Goal: Information Seeking & Learning: Find specific page/section

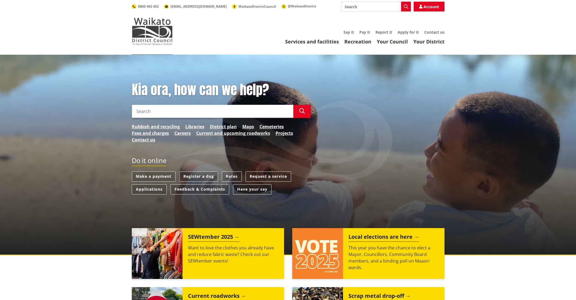
click at [138, 111] on input "Search" at bounding box center [213, 111] width 162 height 13
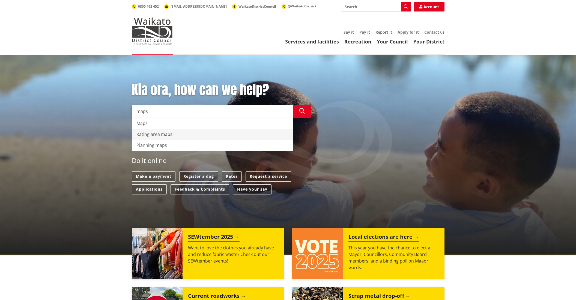
click at [146, 132] on div "Rating area maps" at bounding box center [212, 134] width 161 height 11
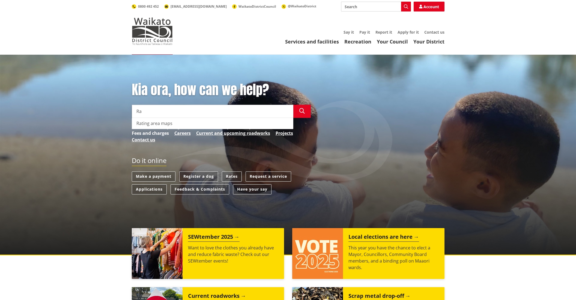
type input "R"
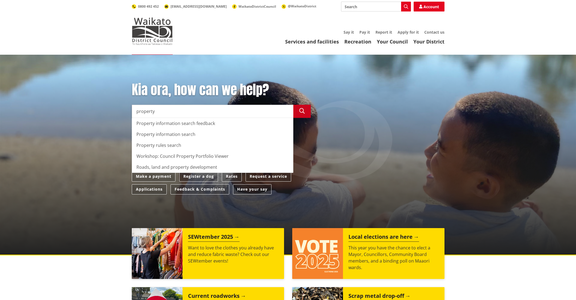
type input "property"
click at [303, 110] on icon "button" at bounding box center [302, 110] width 5 height 5
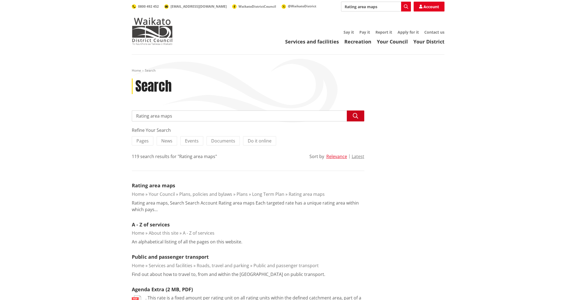
click at [356, 114] on icon "button" at bounding box center [355, 115] width 5 height 5
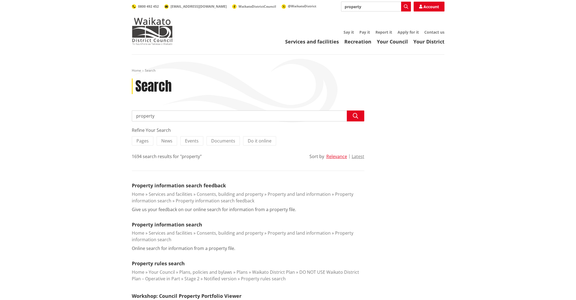
click at [354, 7] on input "property" at bounding box center [376, 7] width 70 height 10
click at [406, 4] on button "Search" at bounding box center [406, 7] width 10 height 10
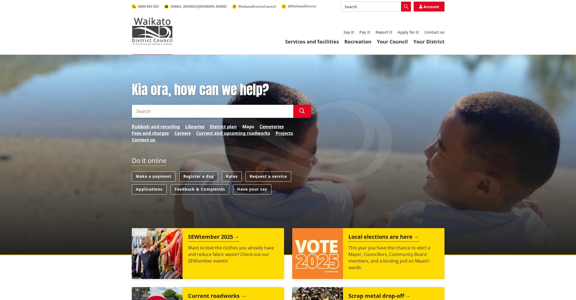
click at [249, 125] on link "Maps" at bounding box center [248, 126] width 12 height 7
